Goal: Contribute content

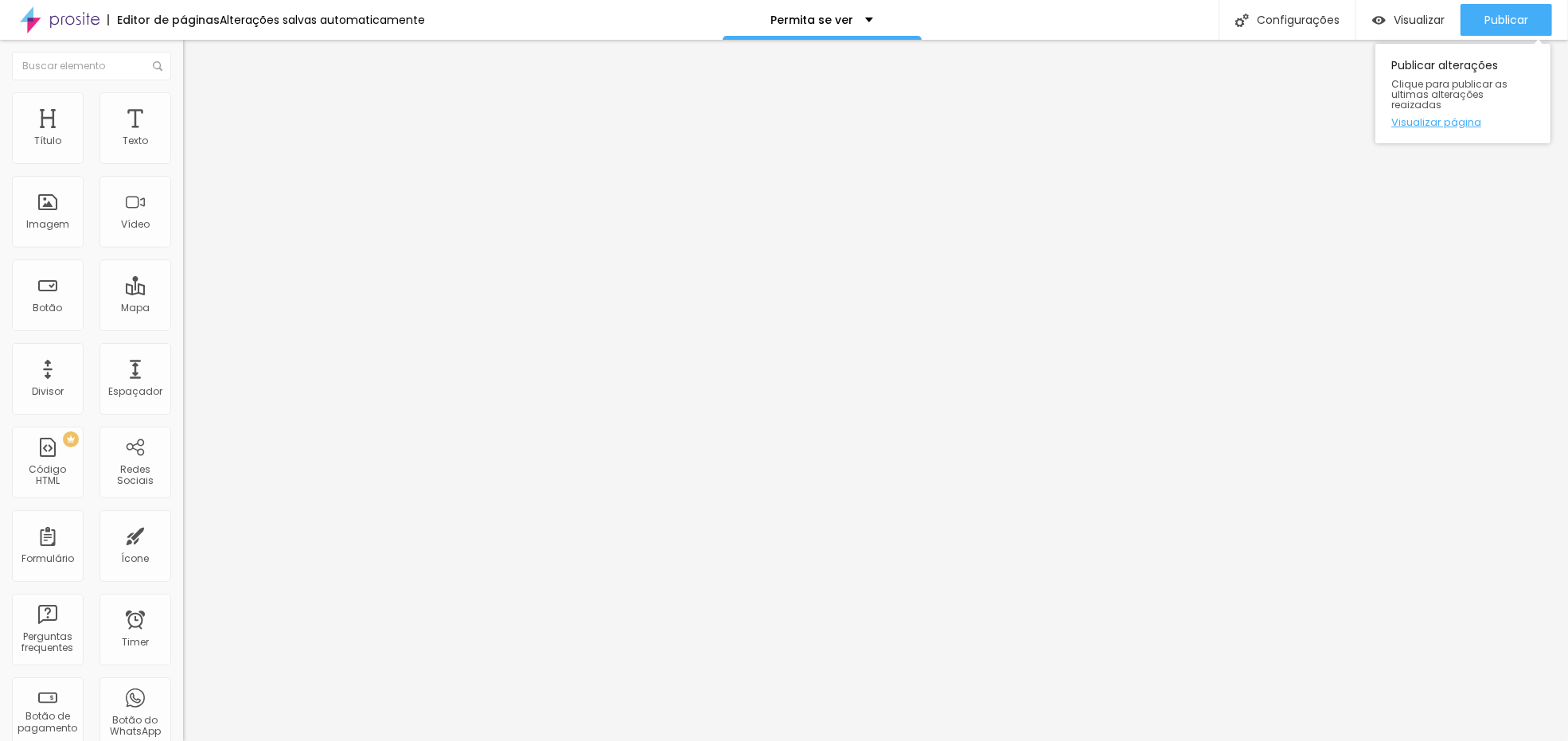
click at [1460, 117] on link "Visualizar página" at bounding box center [1464, 122] width 144 height 11
click at [183, 108] on li "Avançado" at bounding box center [275, 116] width 183 height 16
click at [183, 121] on li "Avançado" at bounding box center [275, 116] width 183 height 16
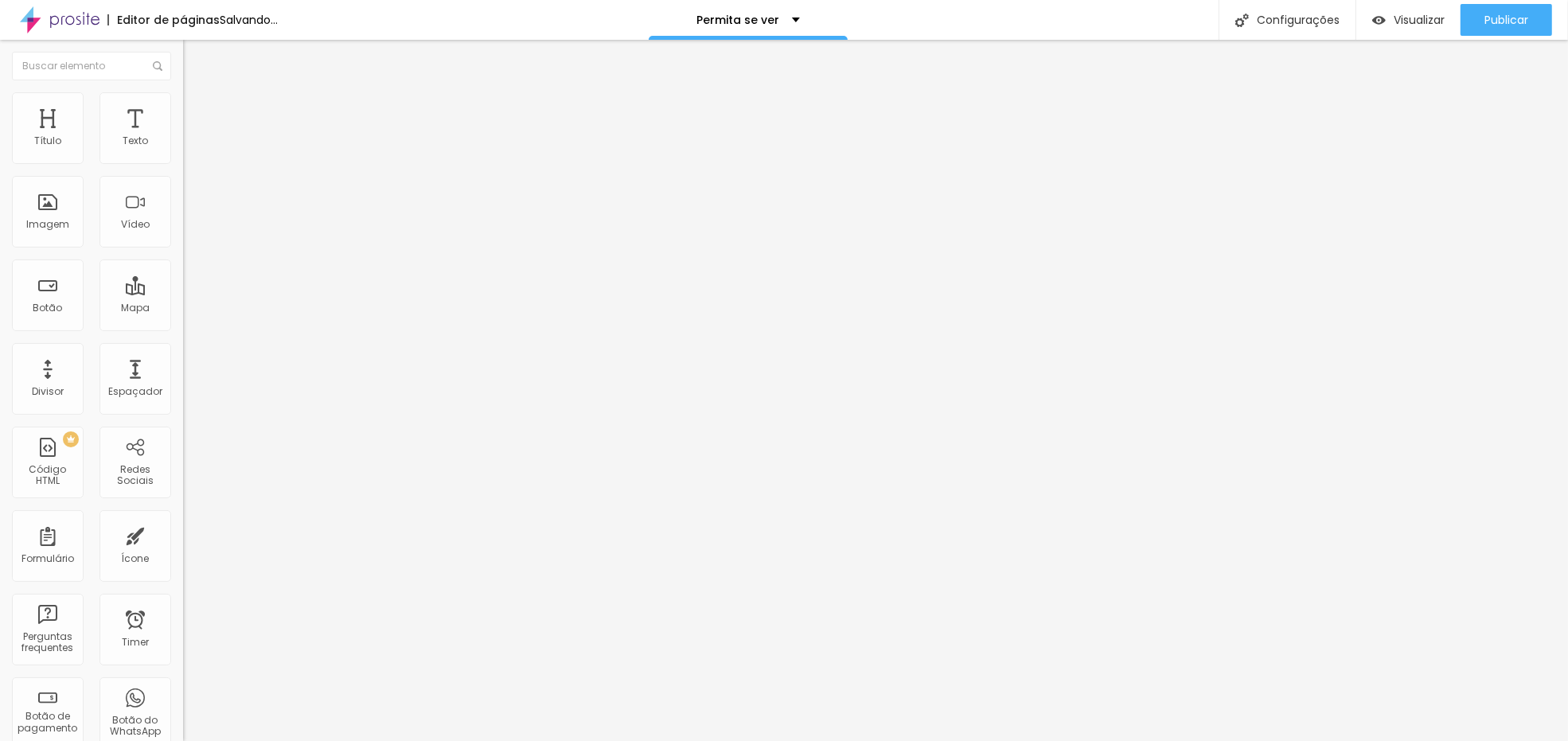
click at [198, 112] on span "Avançado" at bounding box center [223, 119] width 52 height 14
click at [183, 108] on li "Avançado" at bounding box center [275, 116] width 183 height 16
click at [198, 112] on span "Avançado" at bounding box center [223, 119] width 52 height 14
click at [183, 108] on li "Avançado" at bounding box center [275, 116] width 183 height 16
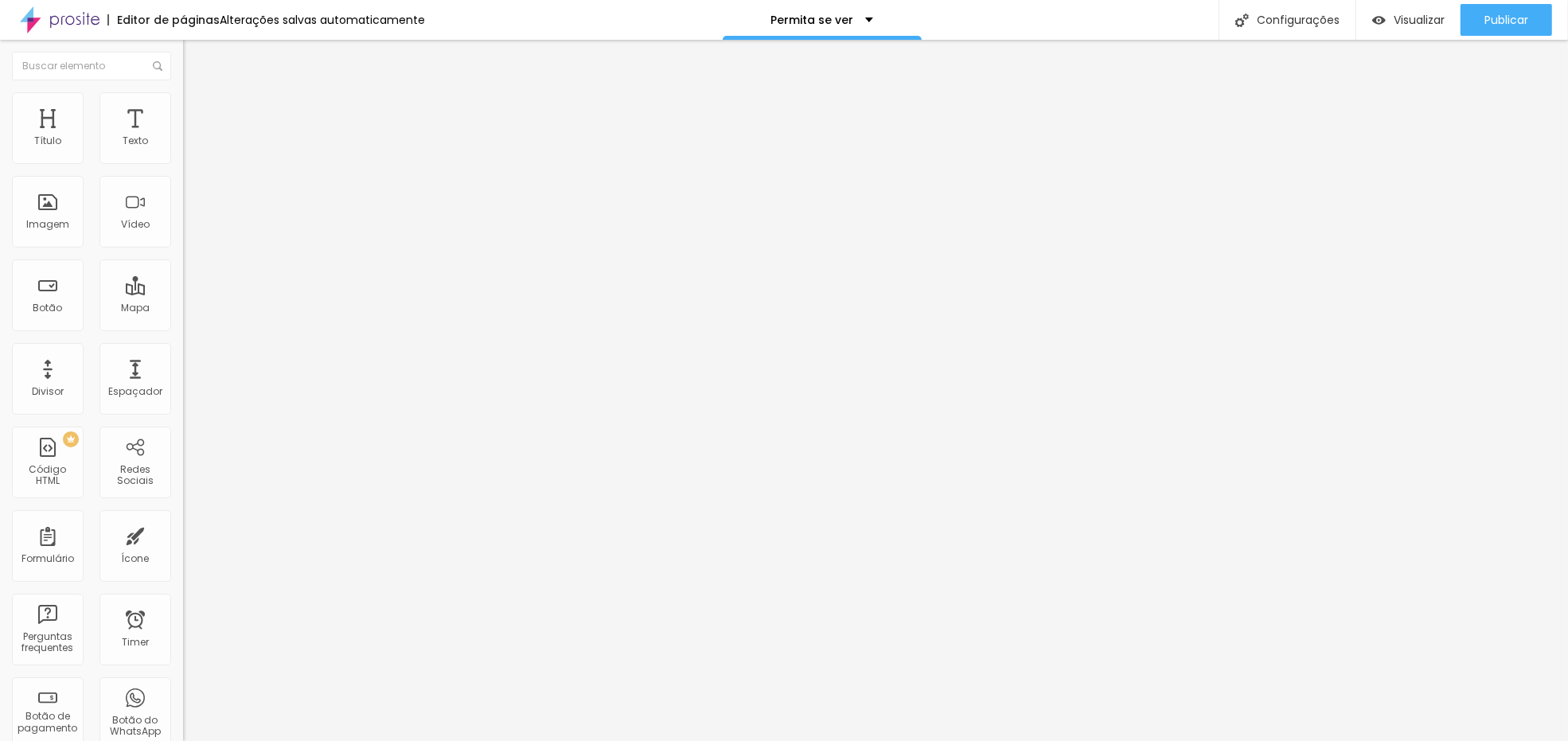
click at [183, 108] on li "Avançado" at bounding box center [275, 116] width 183 height 16
click at [198, 112] on span "Avançado" at bounding box center [223, 119] width 52 height 14
click at [183, 108] on img at bounding box center [190, 115] width 15 height 15
click at [183, 685] on div at bounding box center [275, 685] width 183 height 0
click at [183, 694] on div at bounding box center [275, 694] width 183 height 0
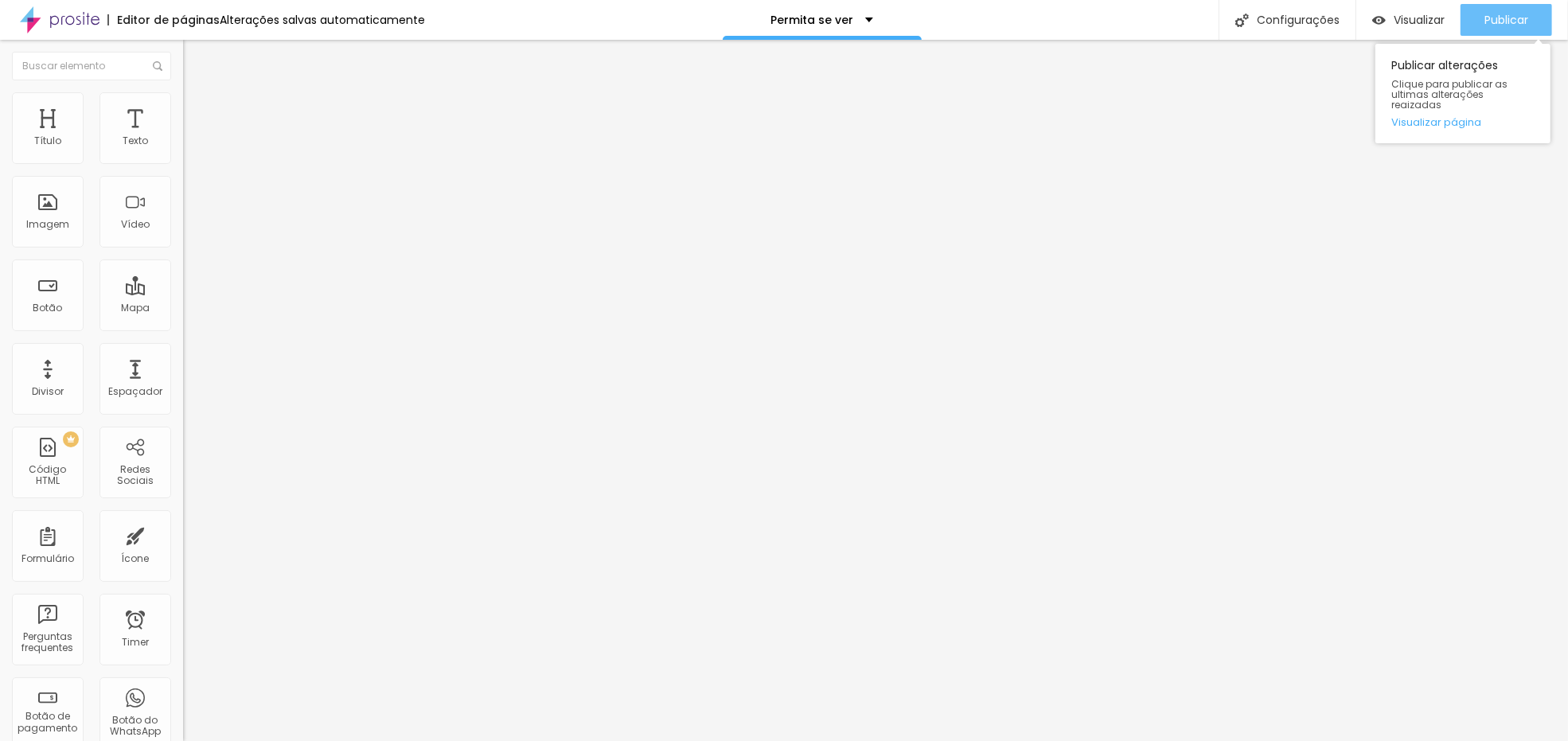
click at [1510, 24] on span "Publicar" at bounding box center [1506, 20] width 43 height 13
click at [198, 114] on span "Avançado" at bounding box center [223, 119] width 52 height 14
click at [183, 108] on li "Avançado" at bounding box center [275, 116] width 183 height 16
click at [183, 119] on li "Avançado" at bounding box center [275, 116] width 183 height 16
click at [198, 112] on span "Avançado" at bounding box center [223, 119] width 52 height 14
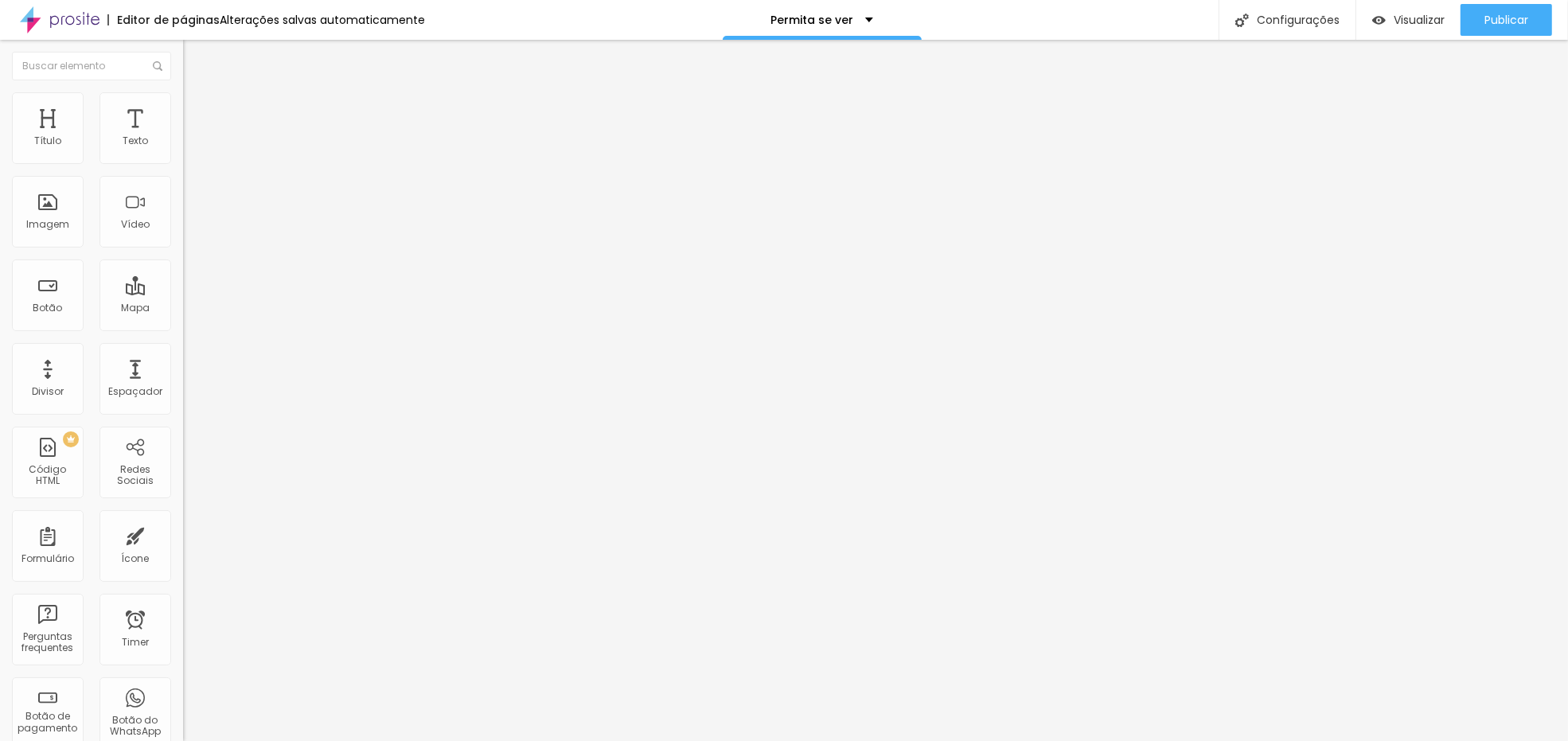
click at [183, 108] on li "Avançado" at bounding box center [275, 116] width 183 height 16
click at [183, 460] on div at bounding box center [275, 460] width 183 height 0
click at [183, 468] on div at bounding box center [275, 468] width 183 height 0
click at [1507, 27] on span "Publicar" at bounding box center [1506, 20] width 43 height 13
click at [183, 108] on li "Avançado" at bounding box center [275, 116] width 183 height 16
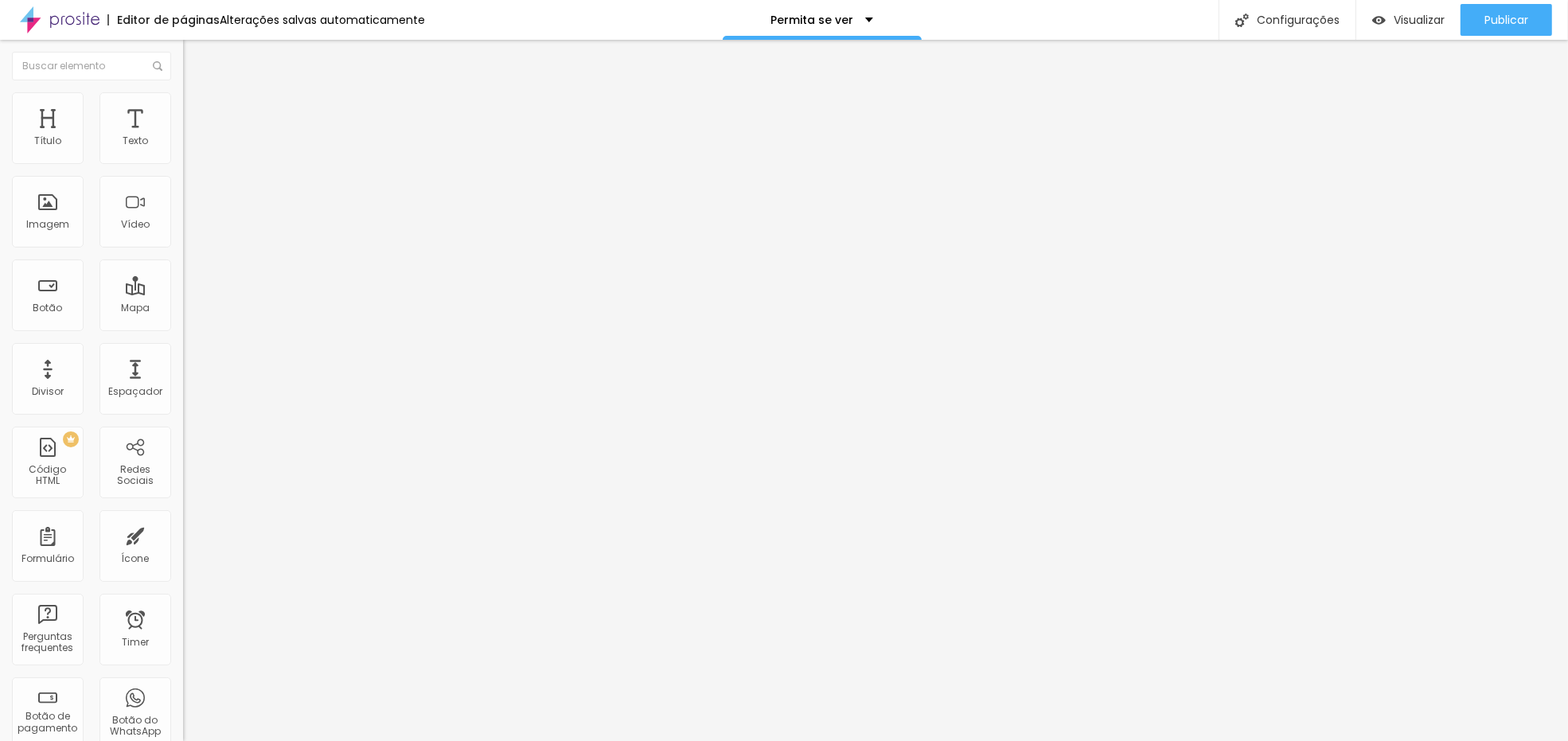
click at [198, 112] on span "Avançado" at bounding box center [223, 119] width 52 height 14
click at [183, 108] on li "Avançado" at bounding box center [275, 100] width 183 height 16
click at [183, 122] on li "Avançado" at bounding box center [275, 116] width 183 height 16
click at [1505, 27] on div "Publicar" at bounding box center [1506, 20] width 43 height 31
